Goal: Task Accomplishment & Management: Use online tool/utility

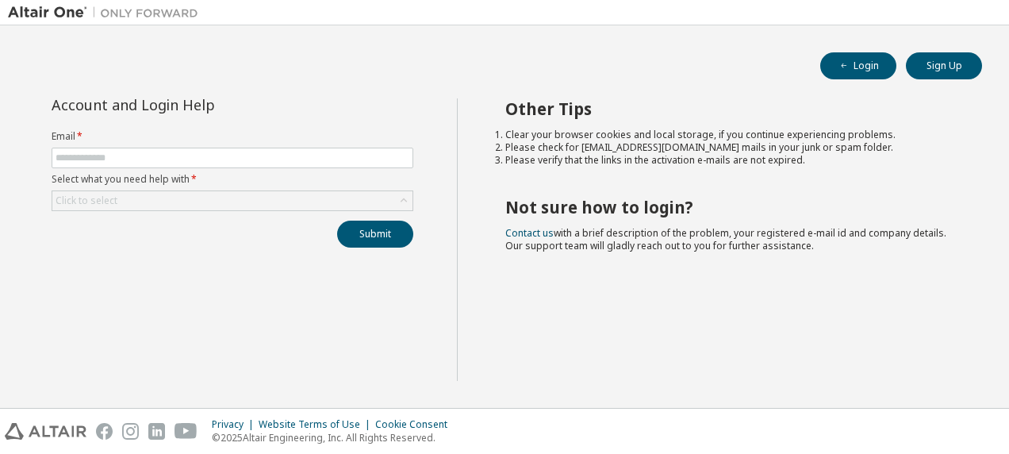
click at [113, 146] on form "Email * Select what you need help with * Click to select" at bounding box center [233, 170] width 362 height 81
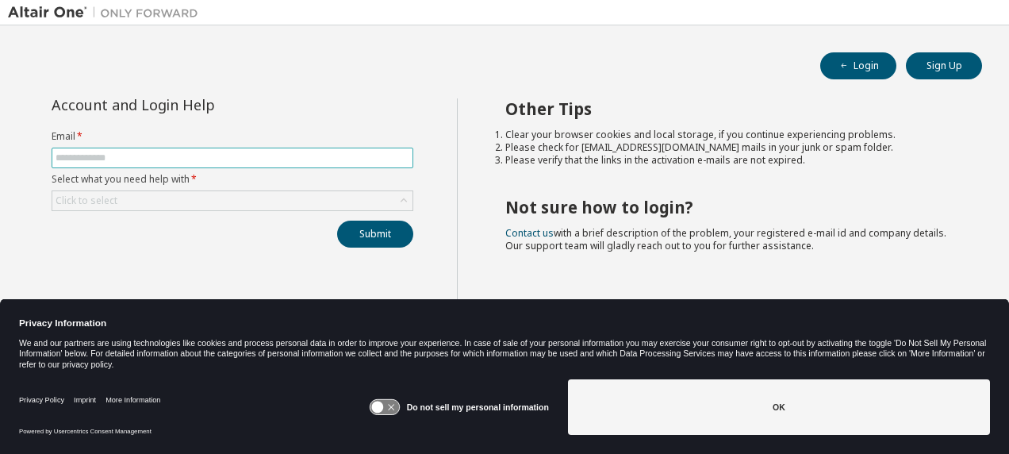
click at [114, 152] on input "text" at bounding box center [233, 157] width 354 height 13
type input "**********"
click at [373, 238] on button "Submit" at bounding box center [375, 233] width 76 height 27
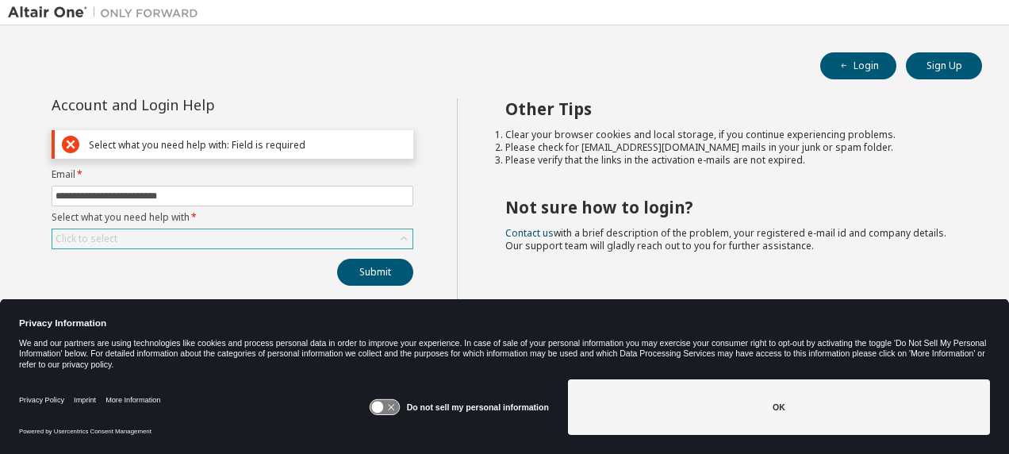
click at [193, 228] on div "Click to select" at bounding box center [233, 238] width 362 height 21
click at [197, 238] on div "Click to select" at bounding box center [232, 238] width 360 height 19
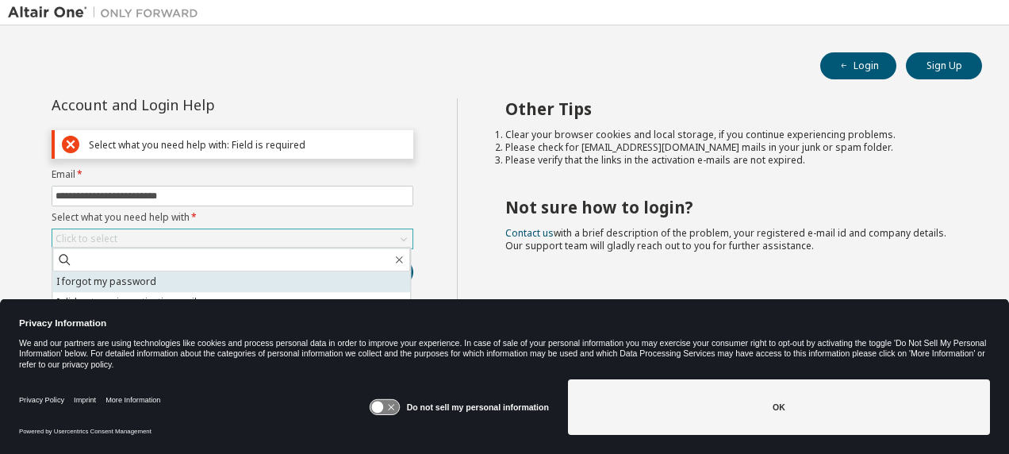
click at [258, 280] on li "I forgot my password" at bounding box center [231, 281] width 358 height 21
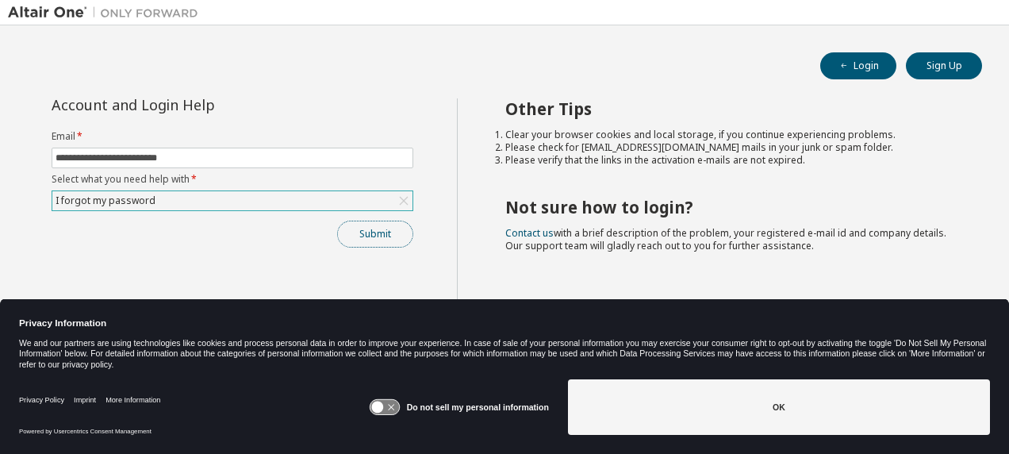
click at [377, 233] on button "Submit" at bounding box center [375, 233] width 76 height 27
click at [392, 404] on icon at bounding box center [383, 407] width 29 height 15
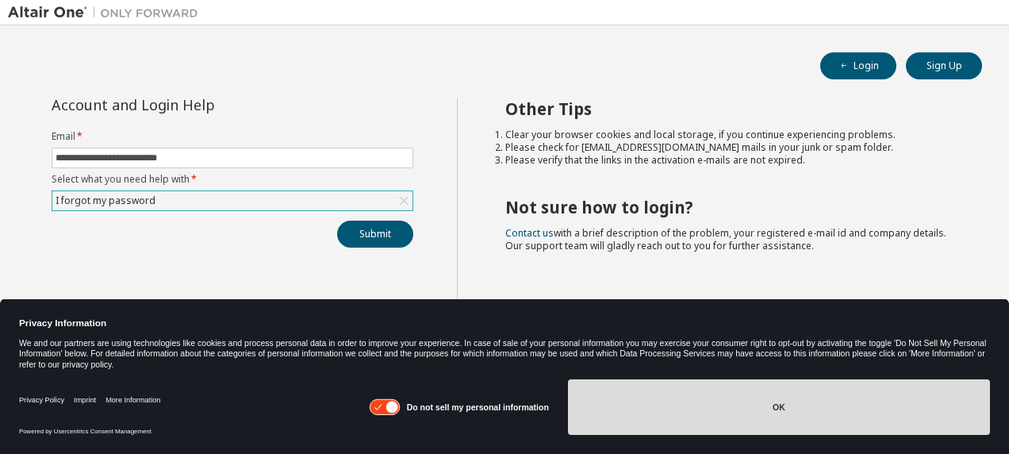
click at [835, 413] on button "OK" at bounding box center [779, 407] width 422 height 56
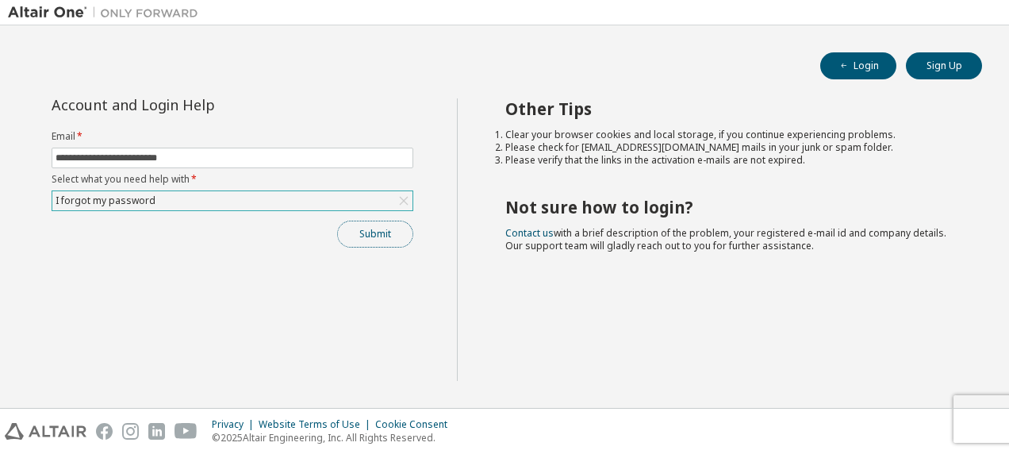
click at [389, 240] on button "Submit" at bounding box center [375, 233] width 76 height 27
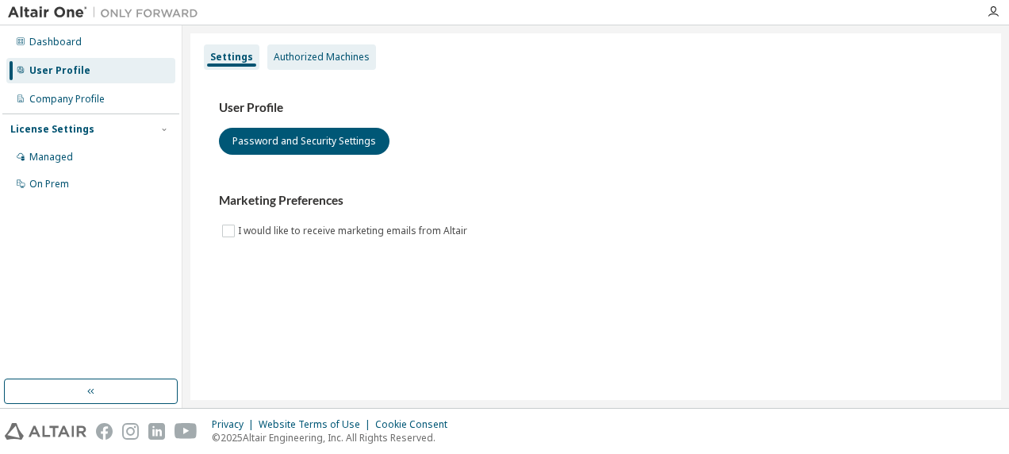
click at [312, 50] on div "Authorized Machines" at bounding box center [321, 56] width 109 height 25
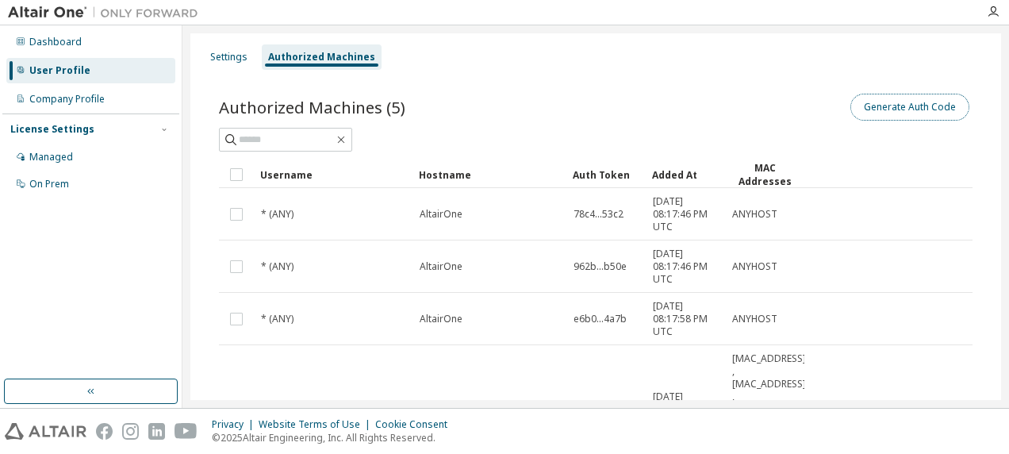
click at [931, 106] on button "Generate Auth Code" at bounding box center [909, 107] width 119 height 27
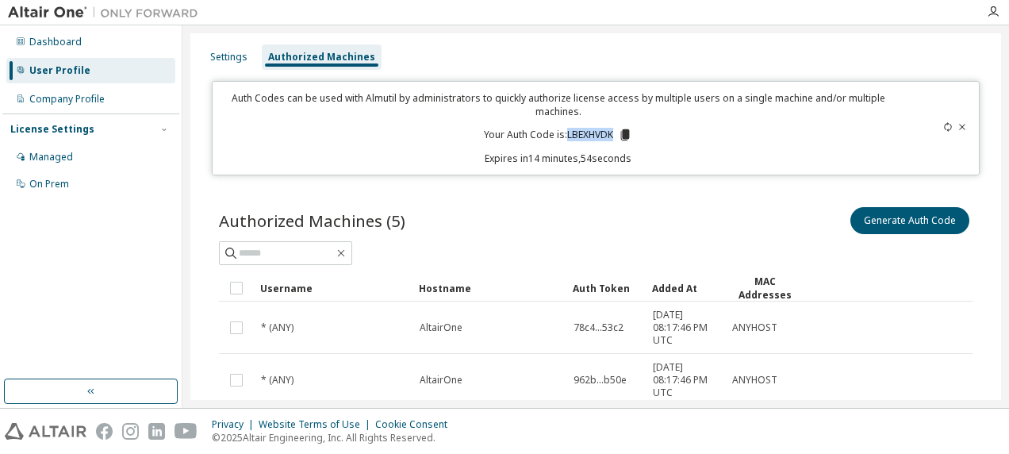
drag, startPoint x: 610, startPoint y: 132, endPoint x: 561, endPoint y: 134, distance: 49.2
click at [561, 134] on p "Your Auth Code is: LBEXHVDK" at bounding box center [558, 135] width 148 height 14
copy p "LBEXHVDK"
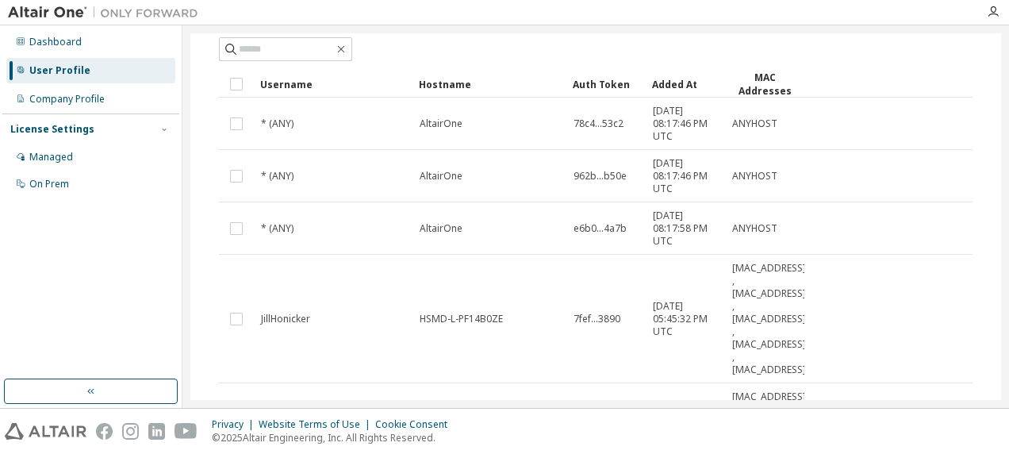
scroll to position [238, 0]
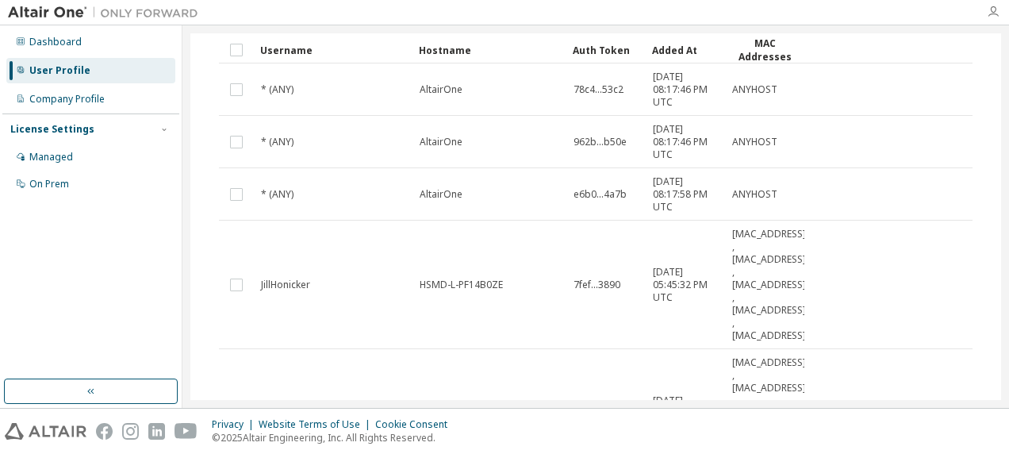
click at [996, 11] on icon "button" at bounding box center [992, 12] width 13 height 13
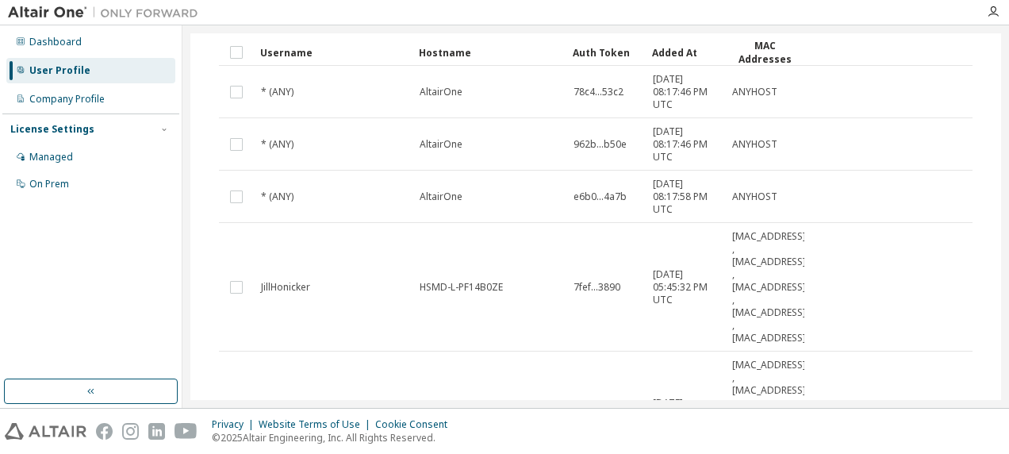
scroll to position [0, 0]
